Goal: Find specific page/section: Find specific page/section

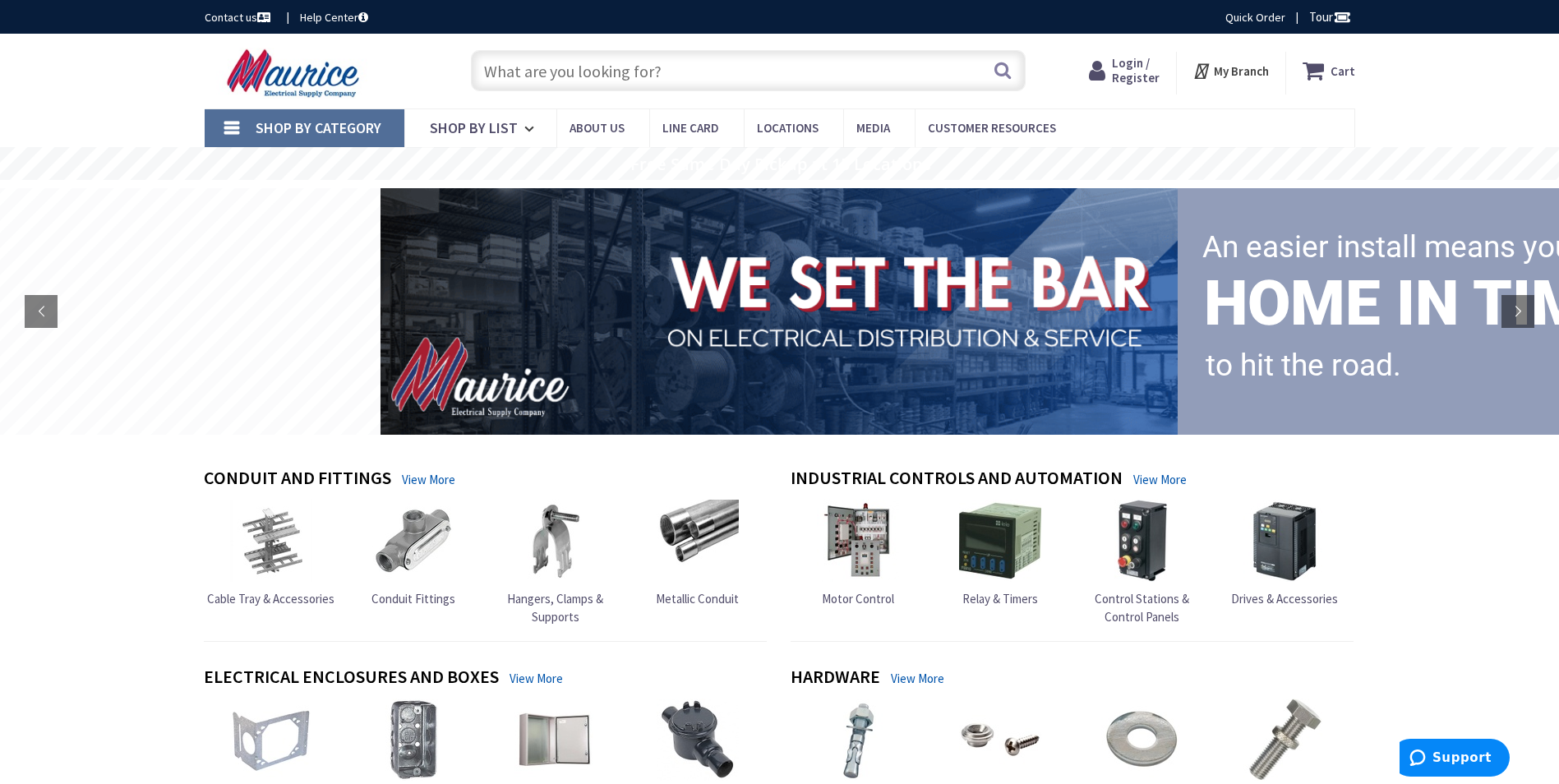
click at [618, 64] on input "text" at bounding box center [748, 70] width 555 height 41
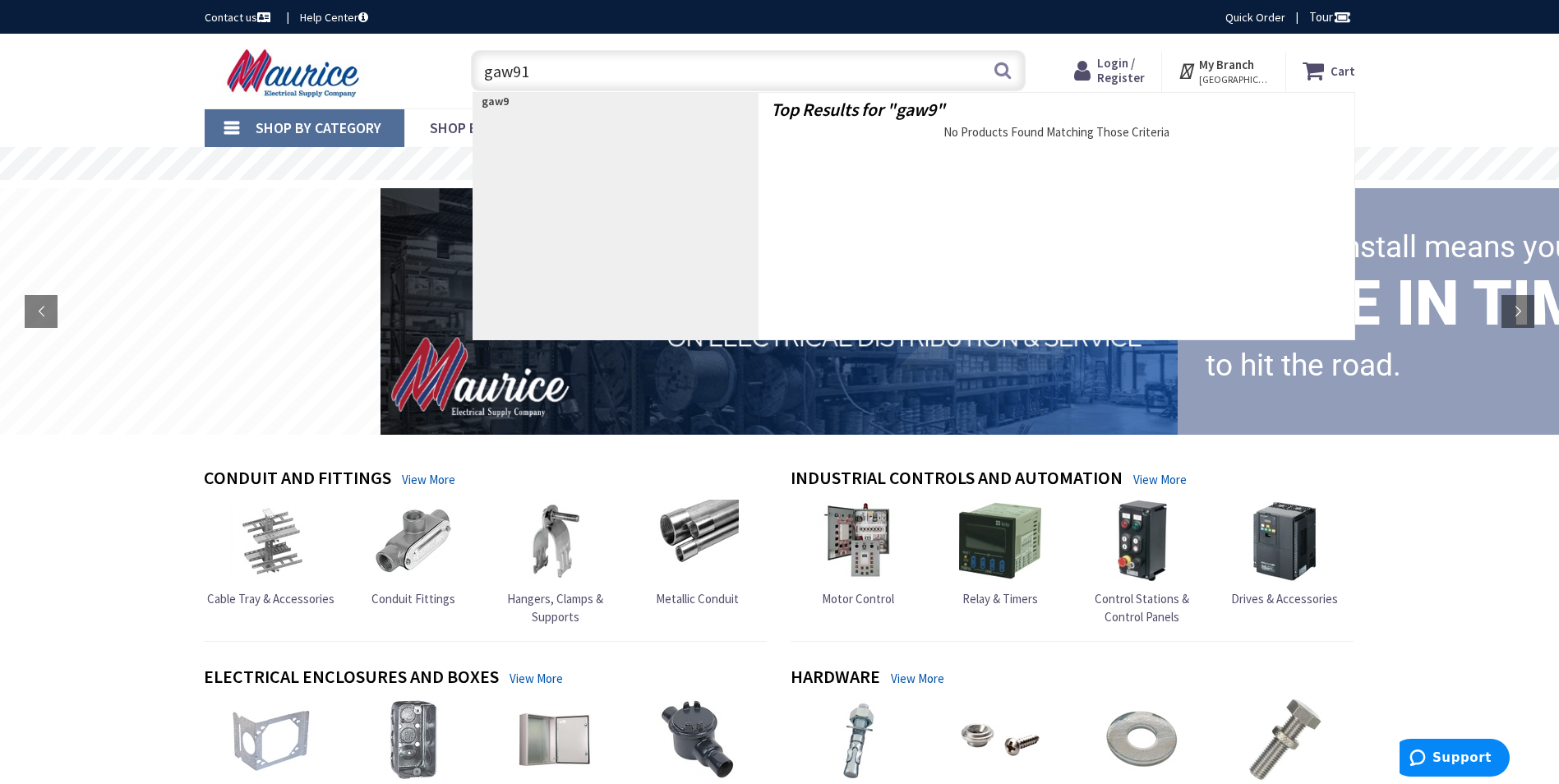
type input "gaw910"
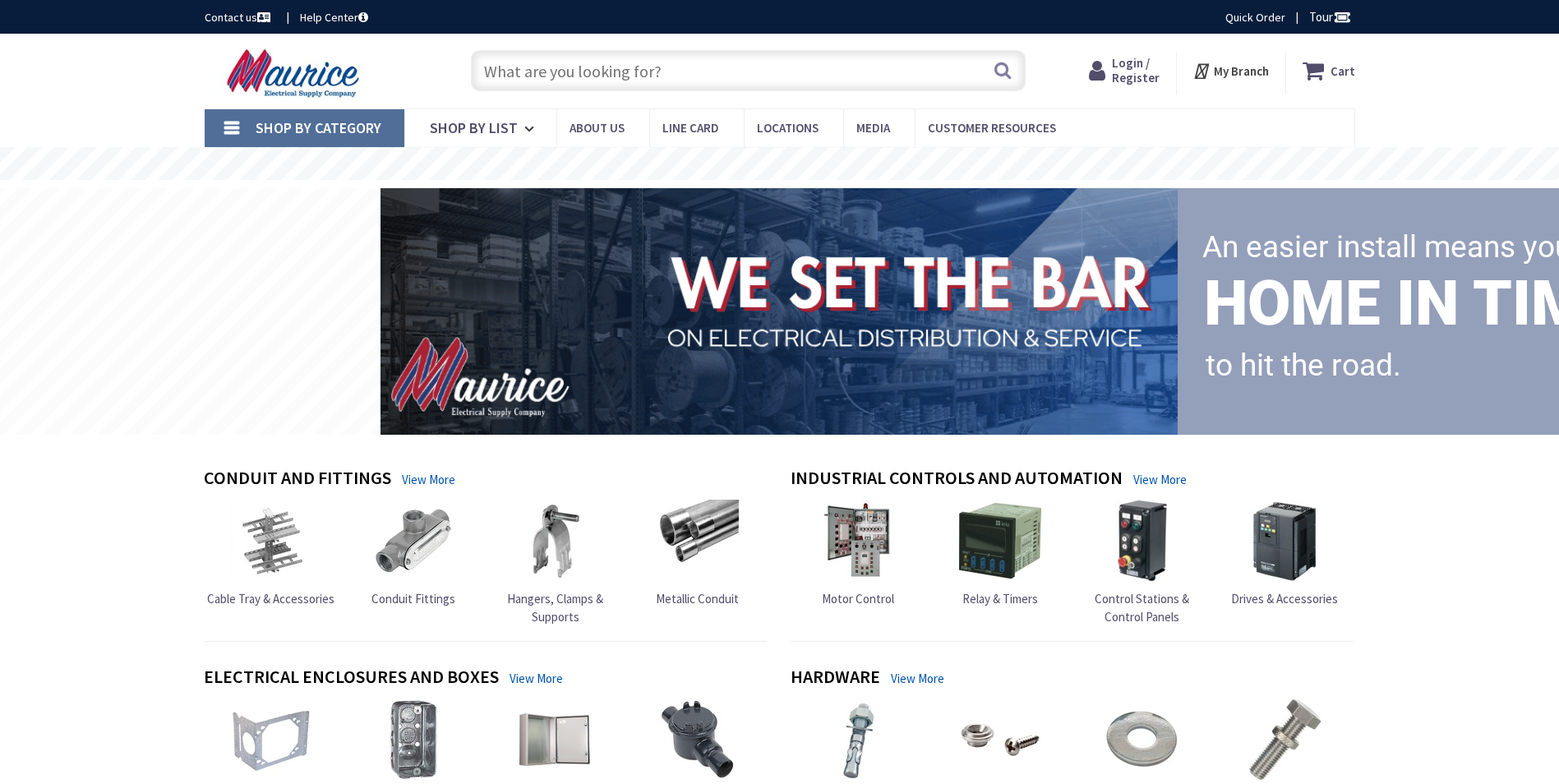
click at [698, 75] on input "text" at bounding box center [748, 70] width 555 height 41
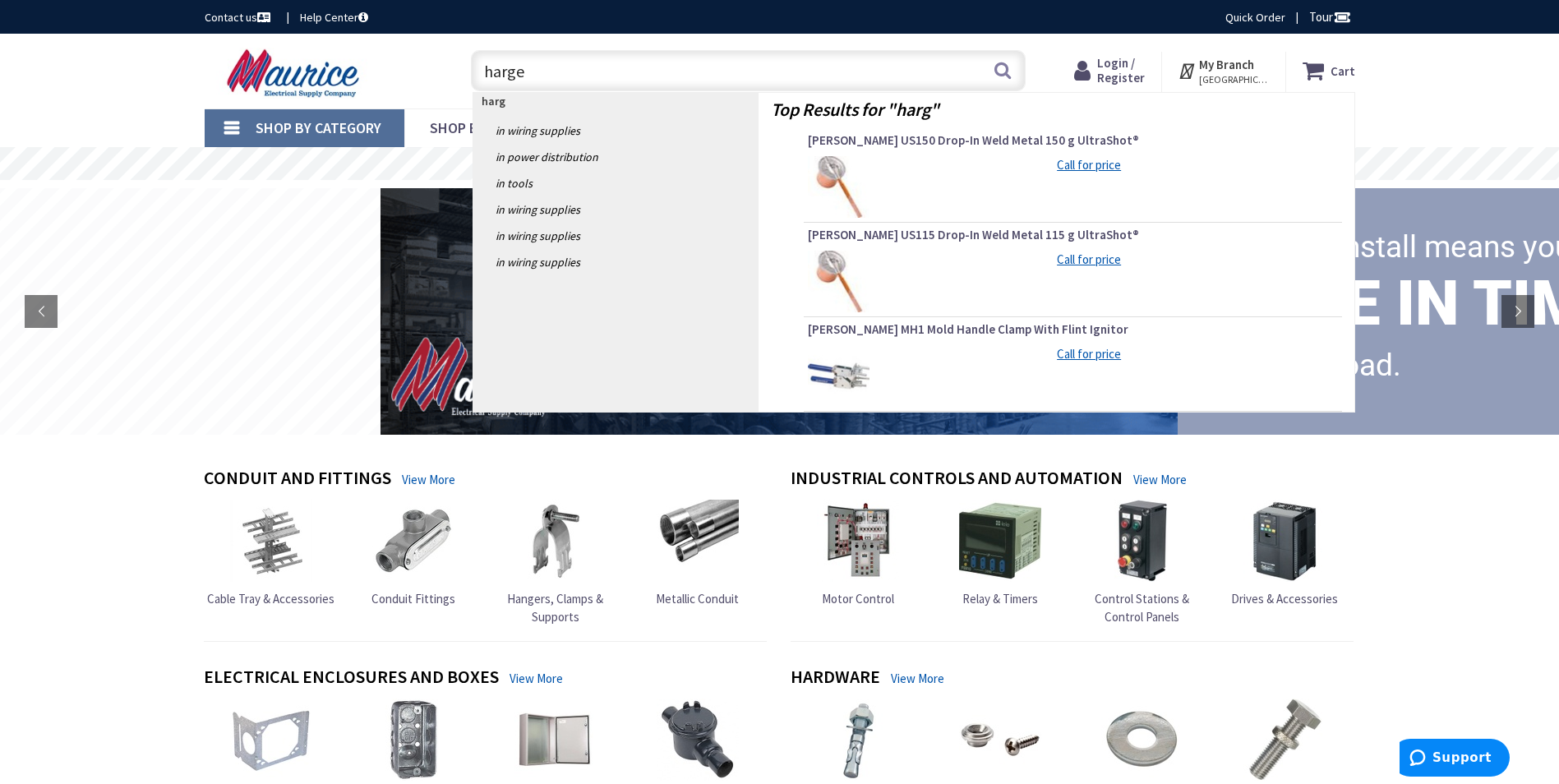
type input "[PERSON_NAME]"
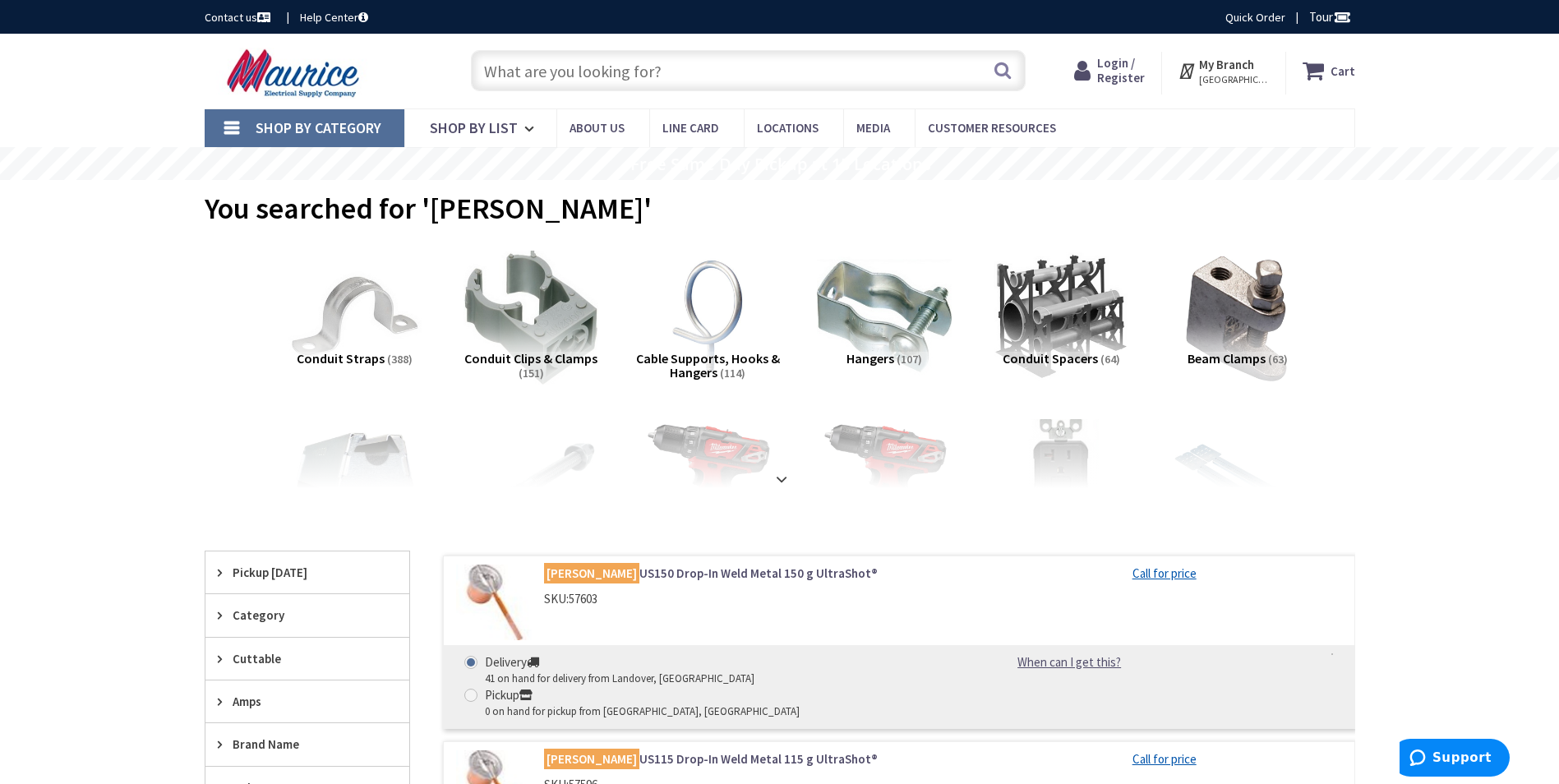
click at [577, 67] on input "text" at bounding box center [748, 70] width 555 height 41
click at [568, 75] on input "text" at bounding box center [748, 70] width 555 height 41
click at [557, 75] on input "text" at bounding box center [748, 70] width 555 height 41
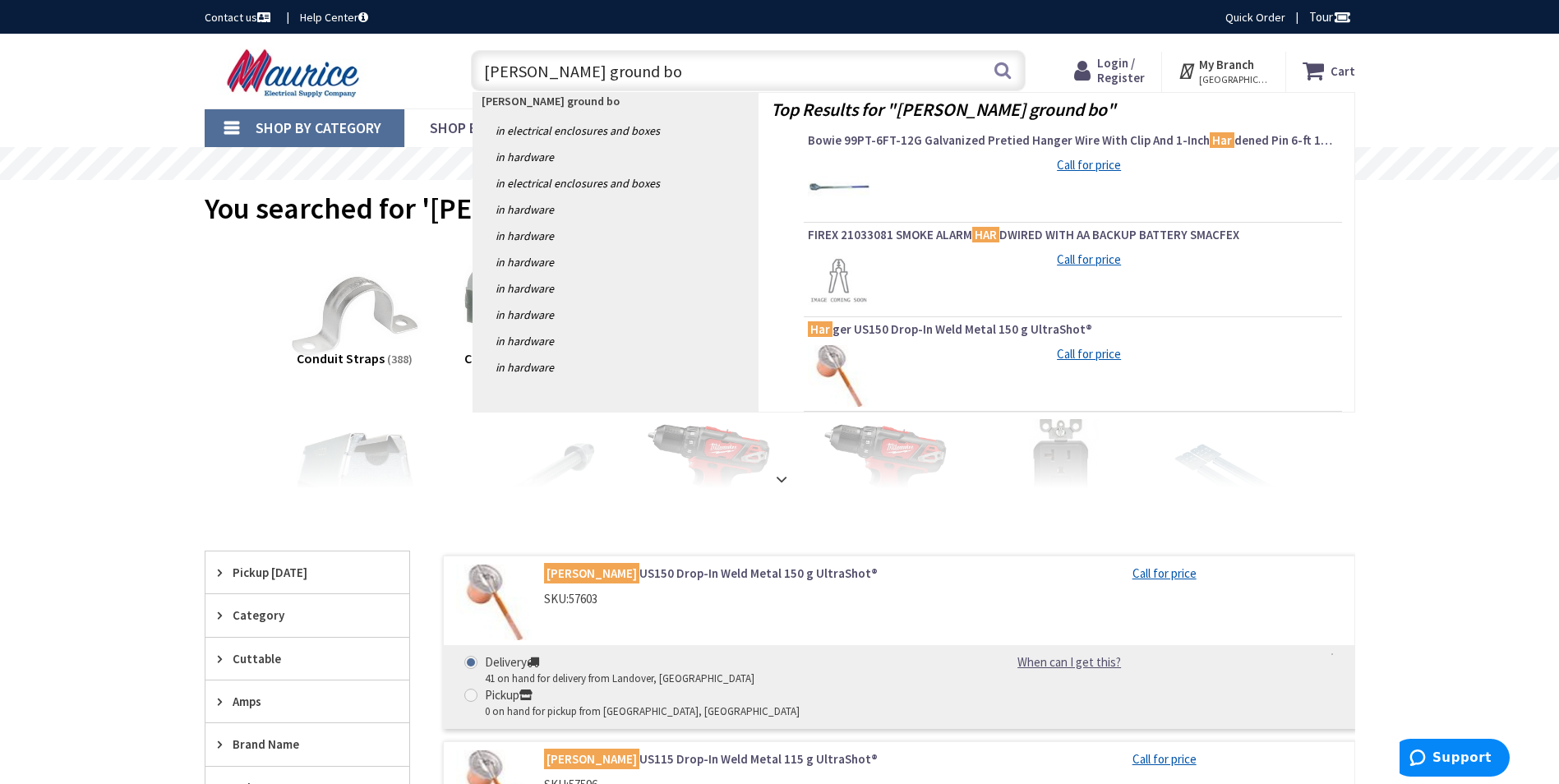
type input "harger ground box"
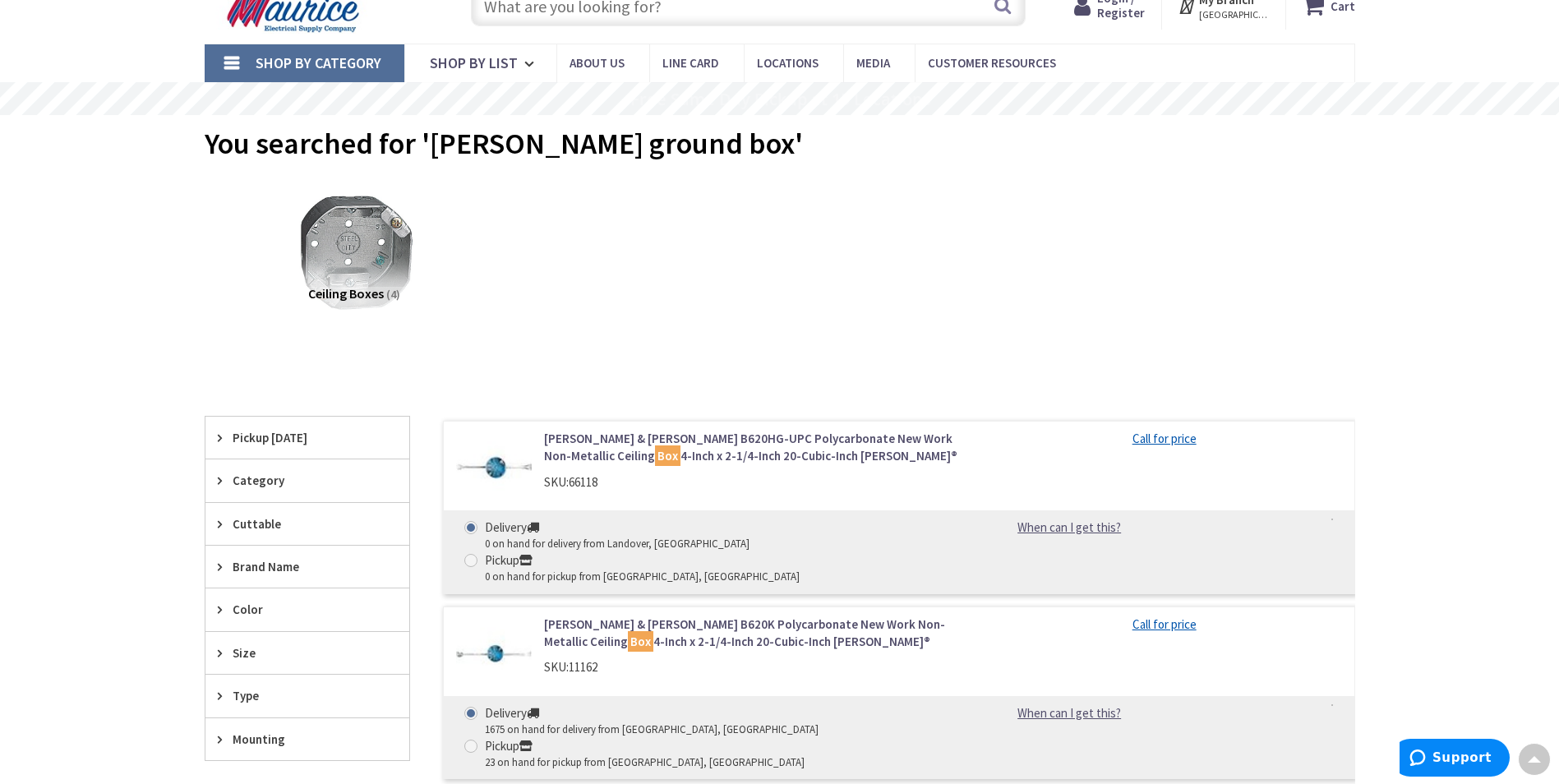
scroll to position [8, 0]
